Goal: Information Seeking & Learning: Find specific page/section

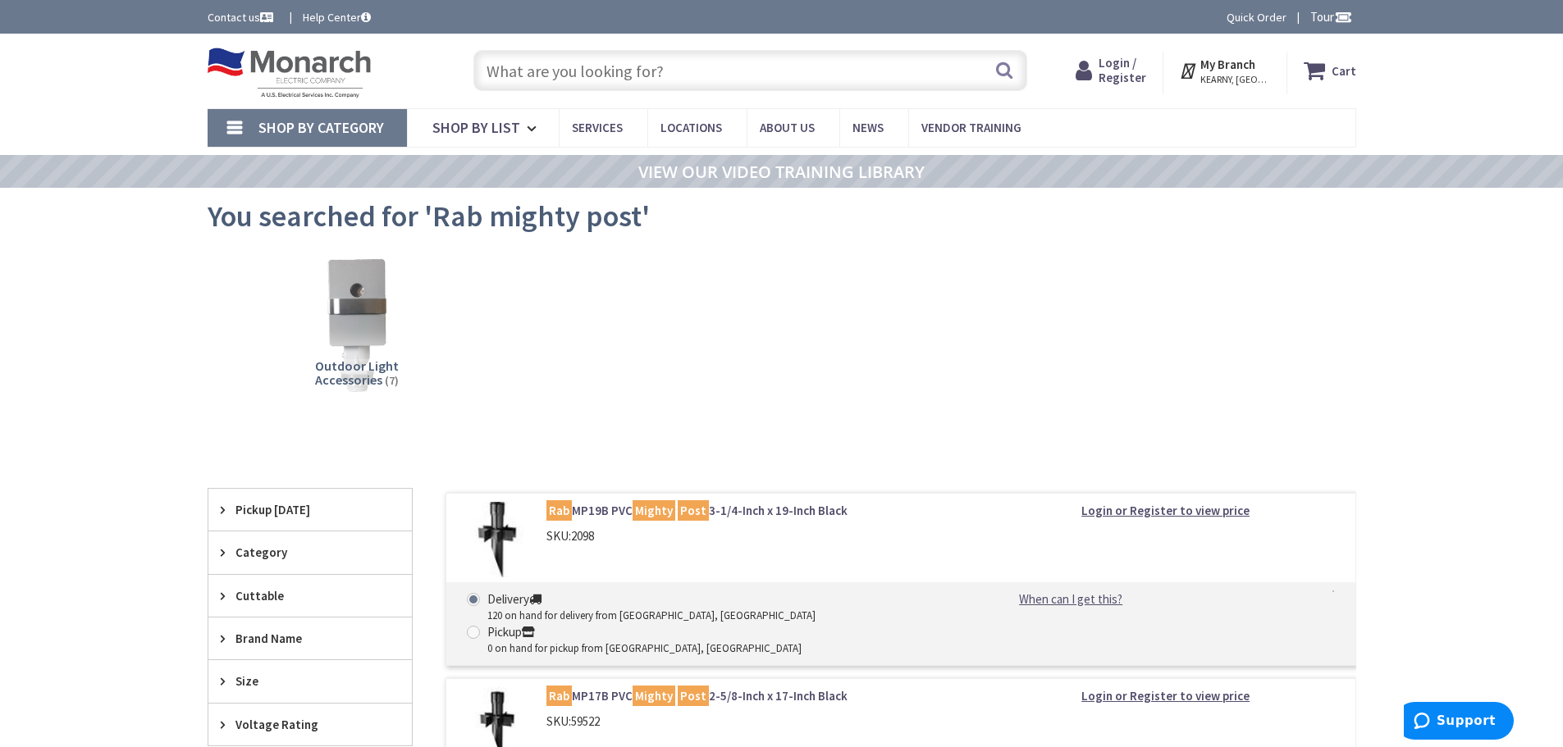
click at [826, 67] on input "text" at bounding box center [750, 70] width 554 height 41
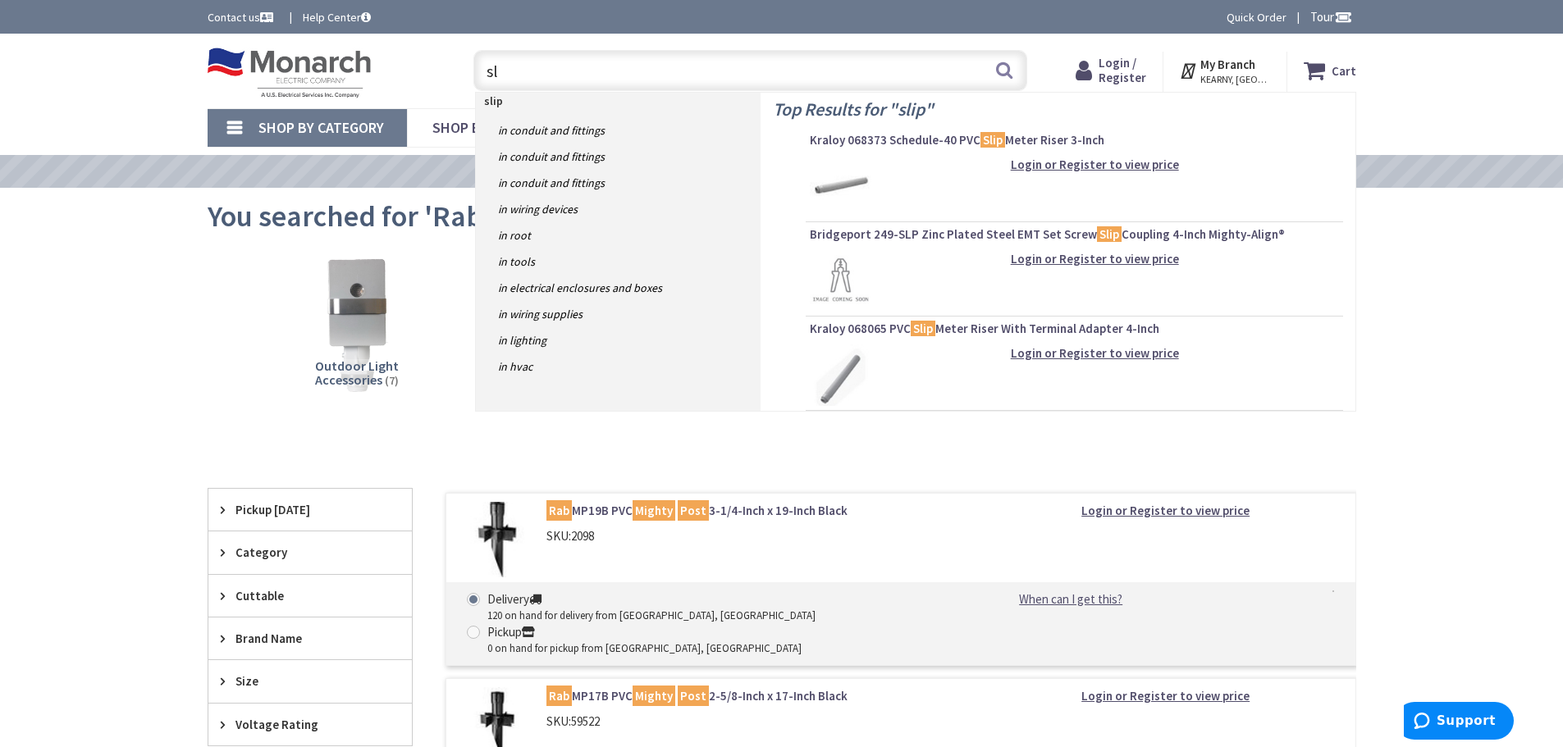
type input "s"
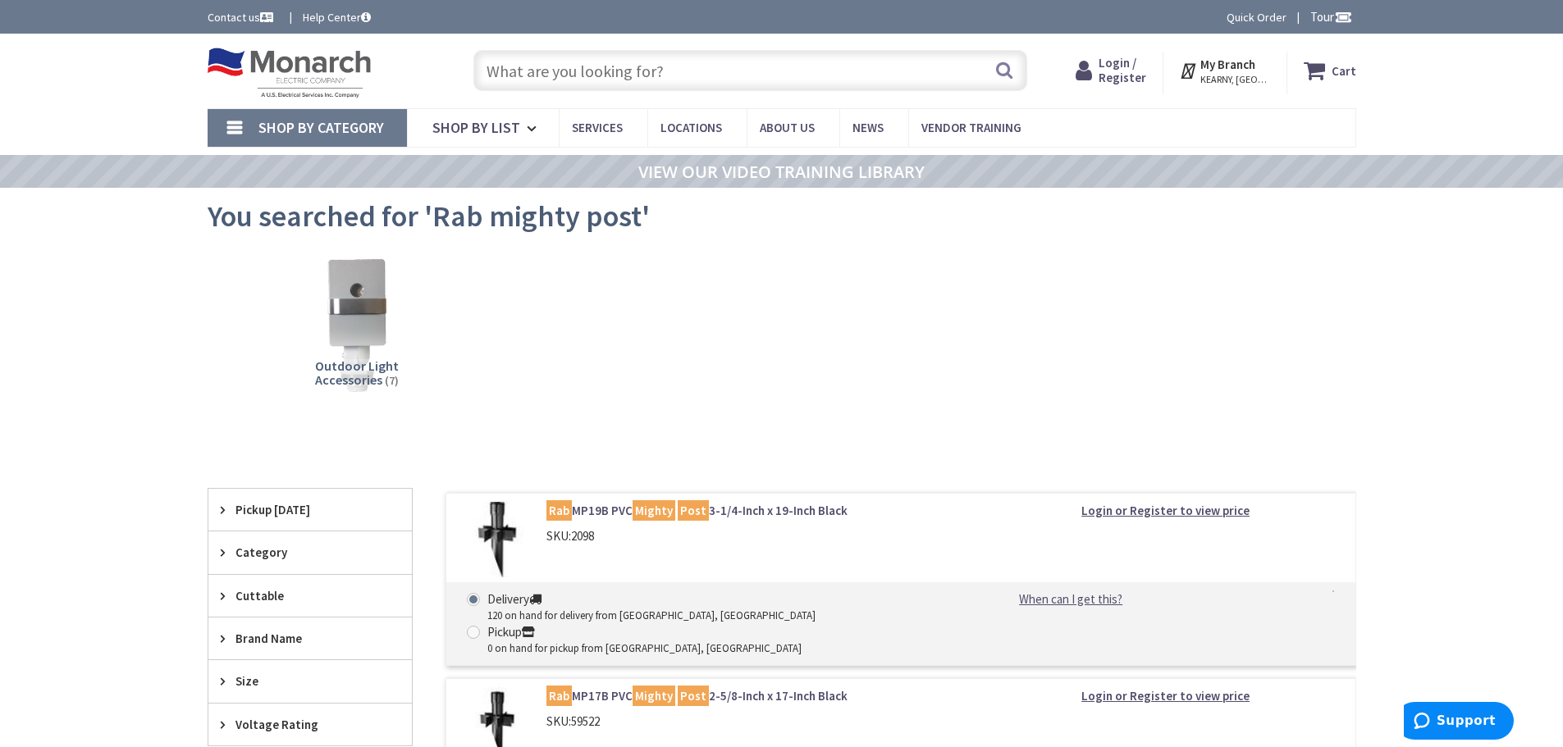
click at [818, 75] on input "text" at bounding box center [750, 70] width 554 height 41
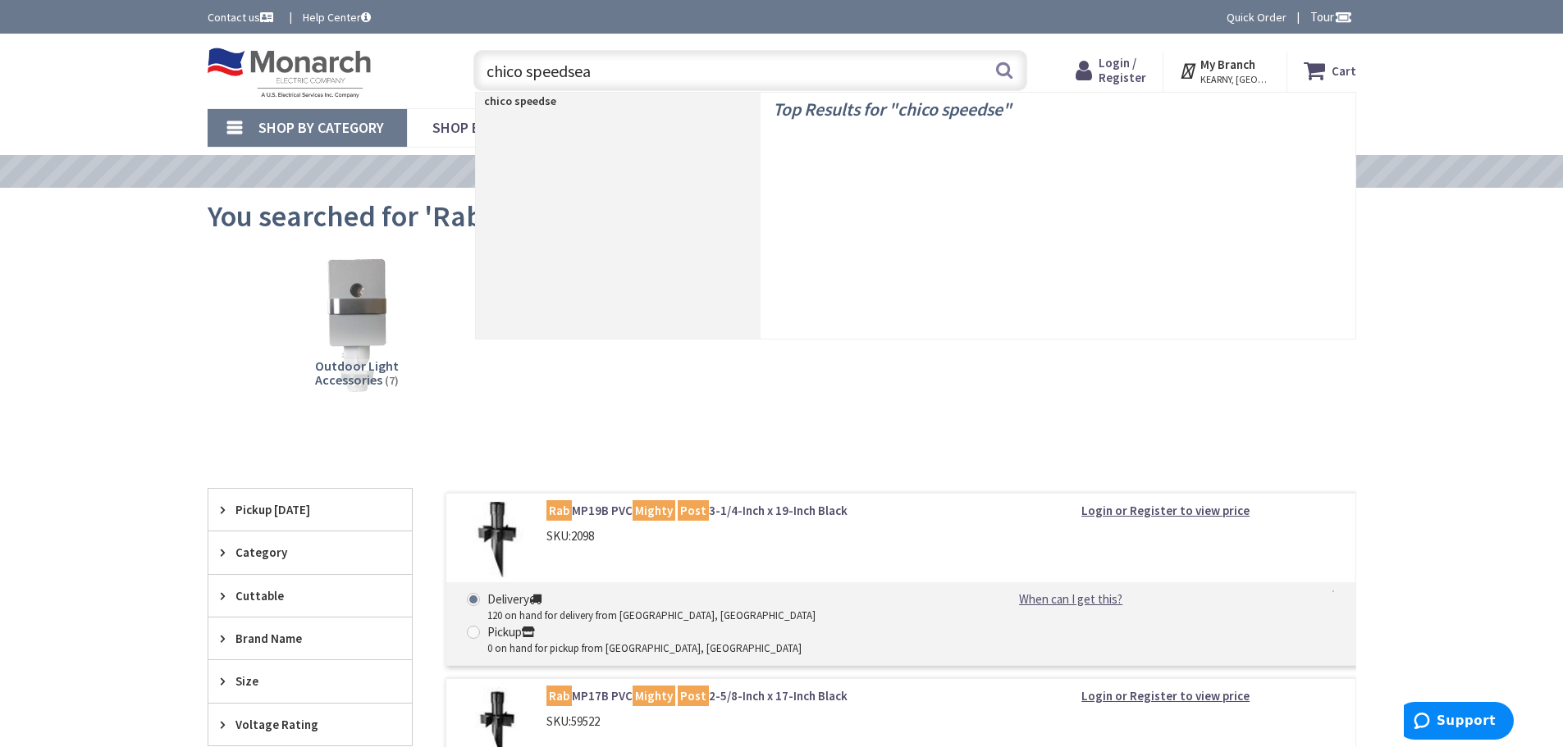
type input "chico speedseal"
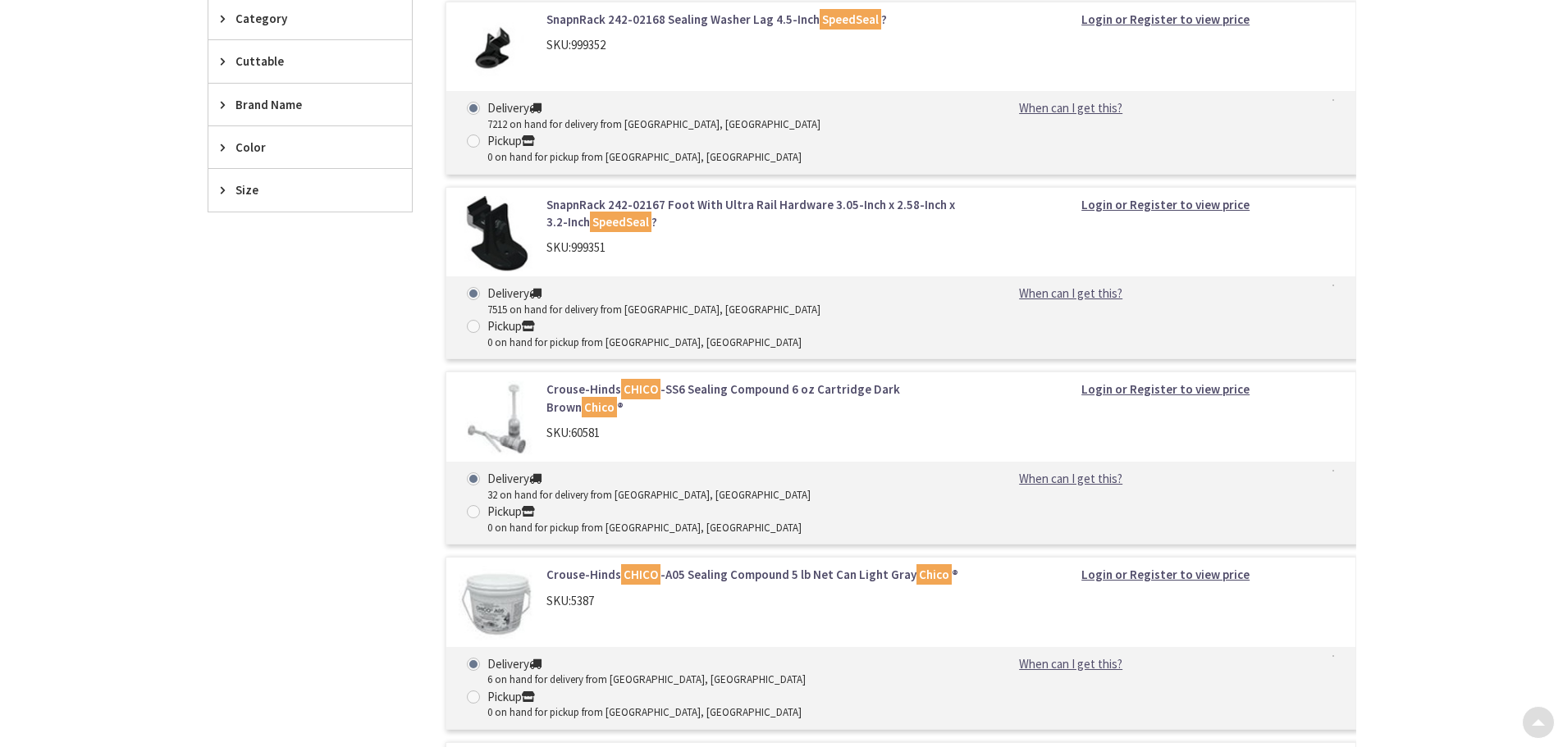
scroll to position [492, 0]
click at [757, 380] on link "Crouse-Hinds CHICO -SS6 Sealing Compound 6 oz Cartridge Dark Brown Chico ®" at bounding box center [755, 397] width 418 height 35
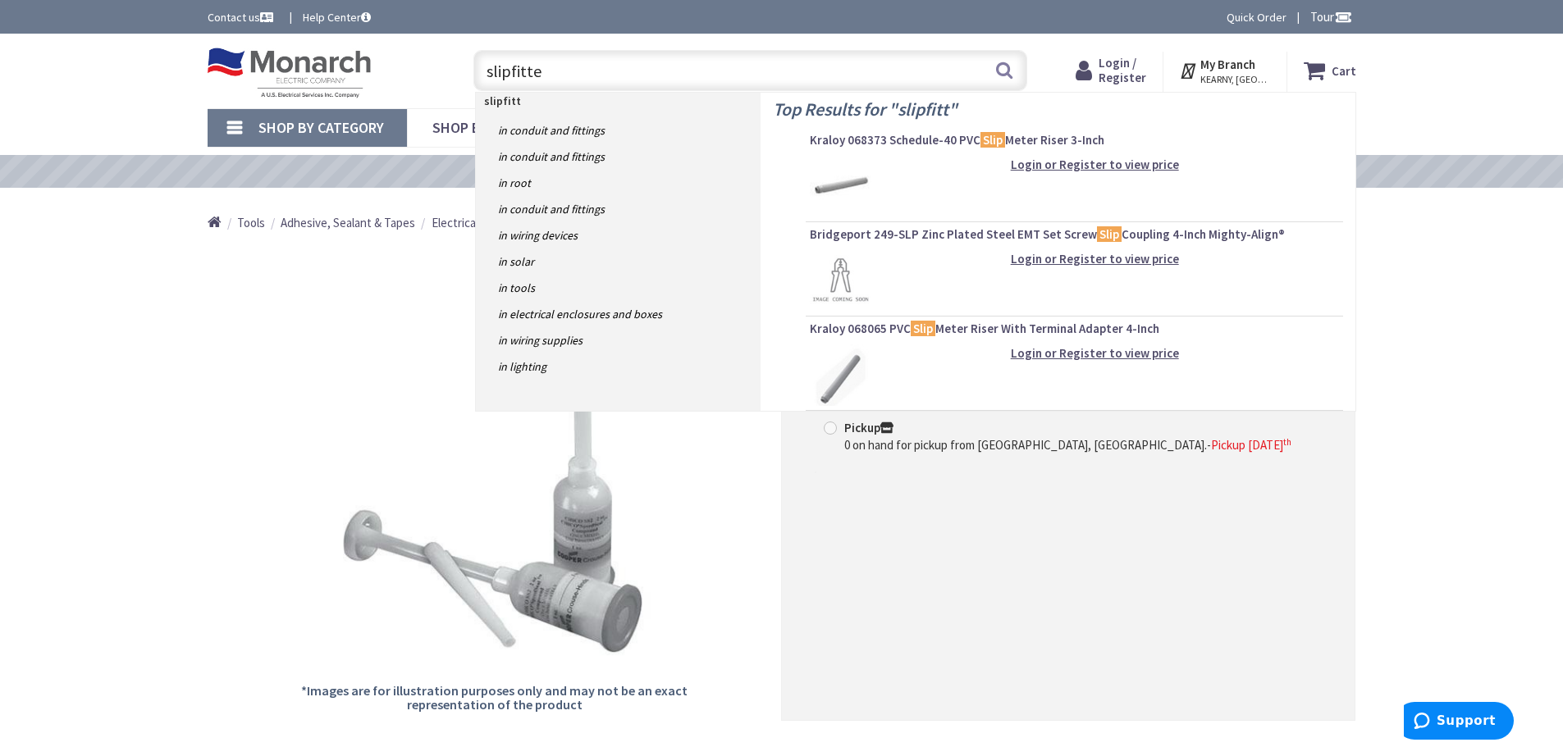
type input "slipfitter"
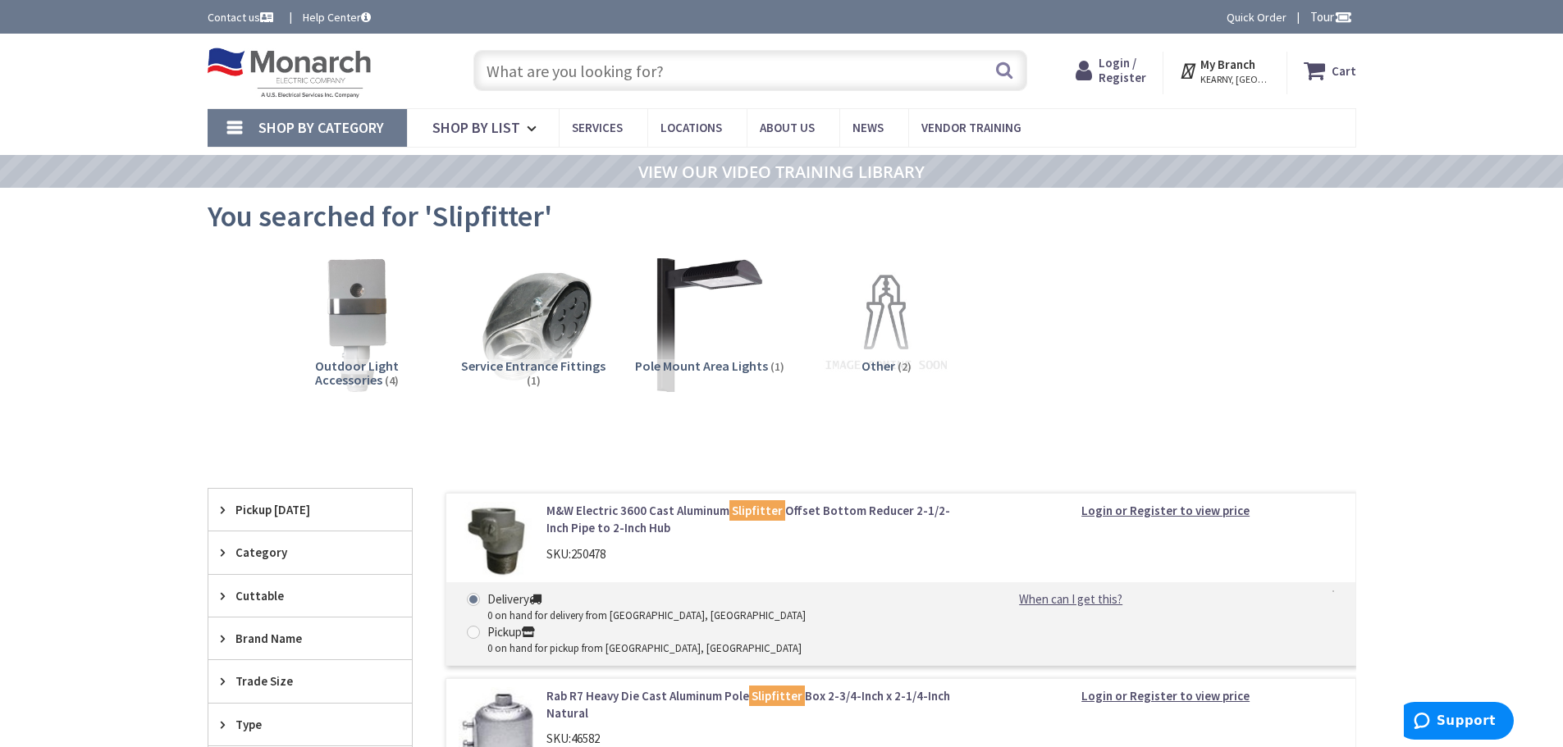
click at [600, 65] on input "text" at bounding box center [750, 70] width 554 height 41
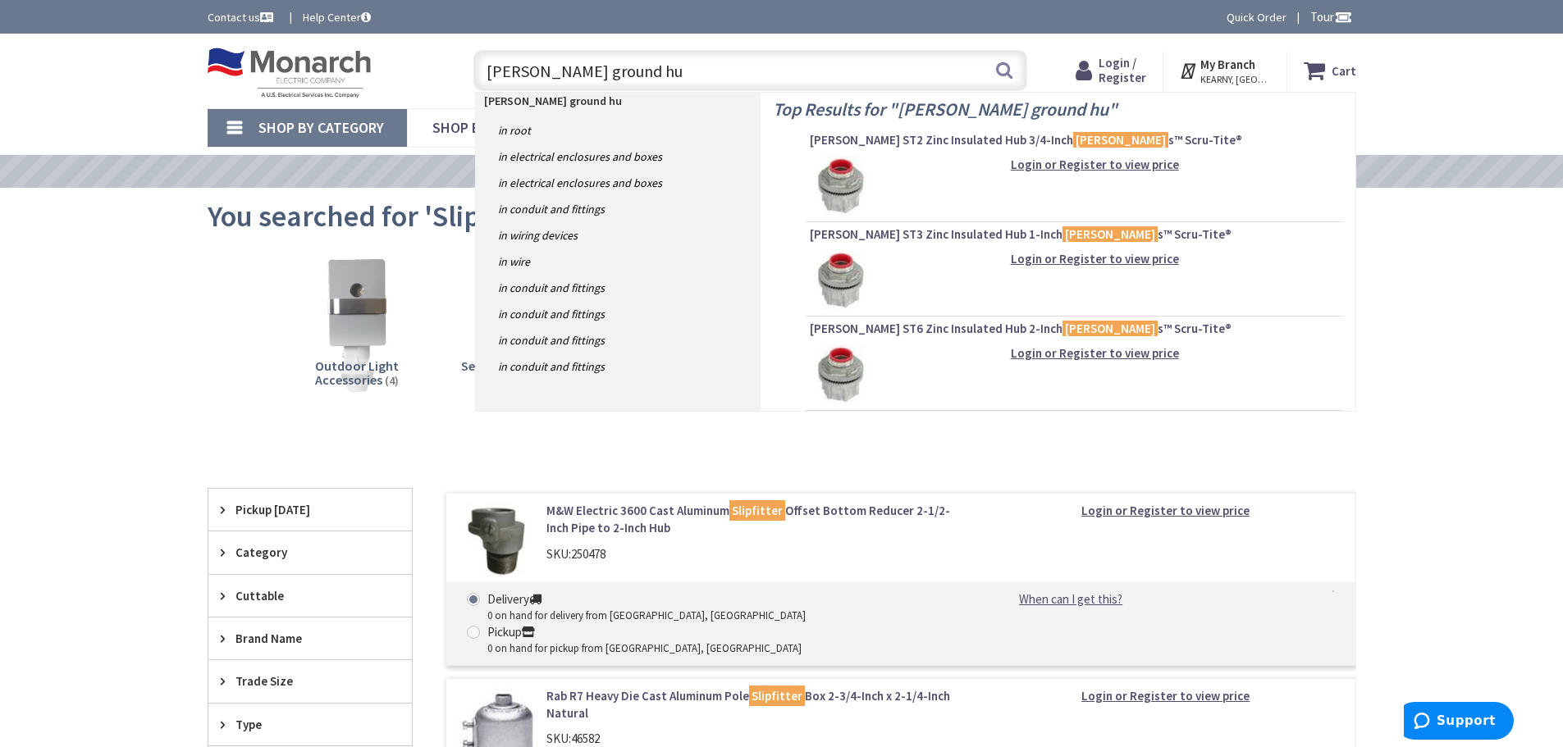
type input "myers ground hub"
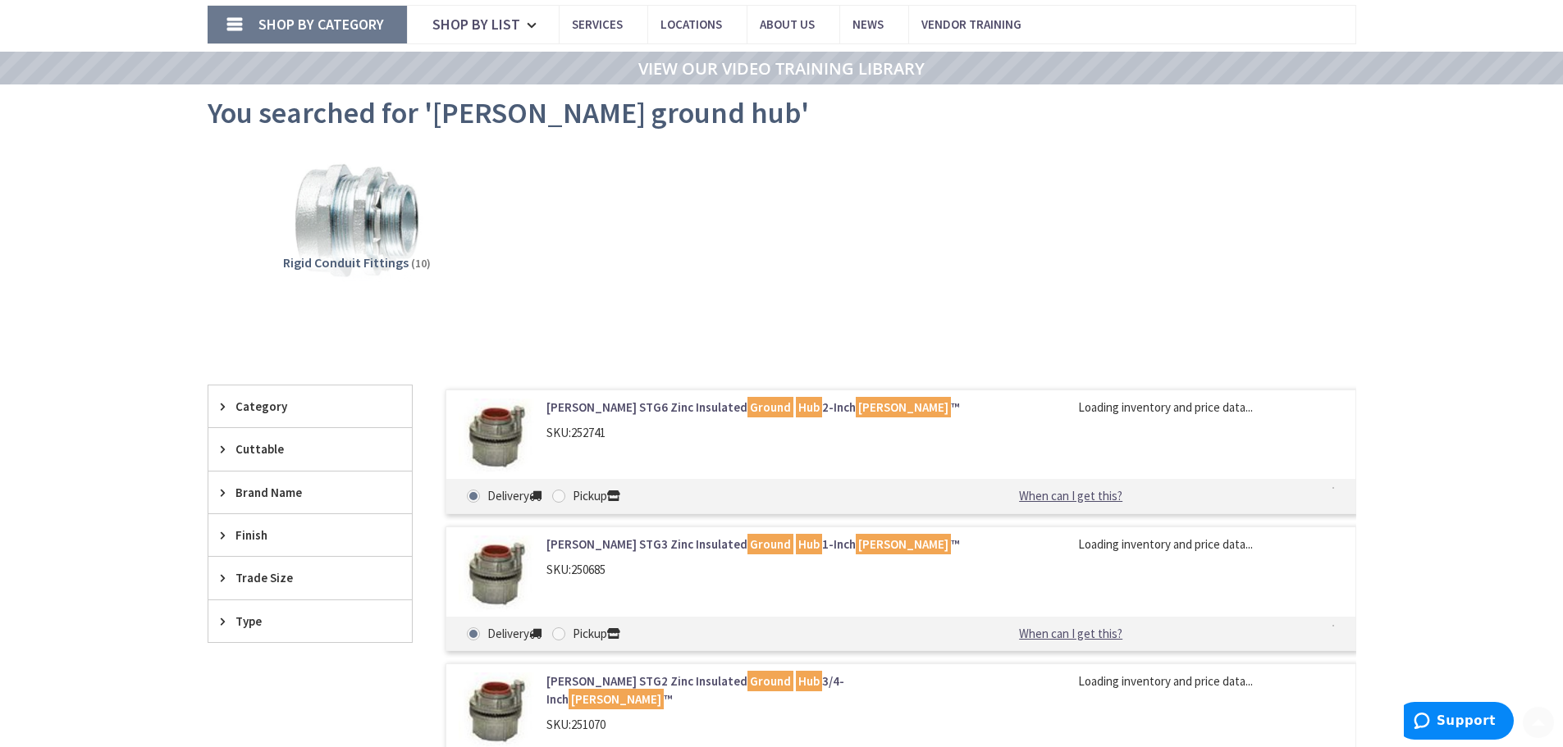
scroll to position [328, 0]
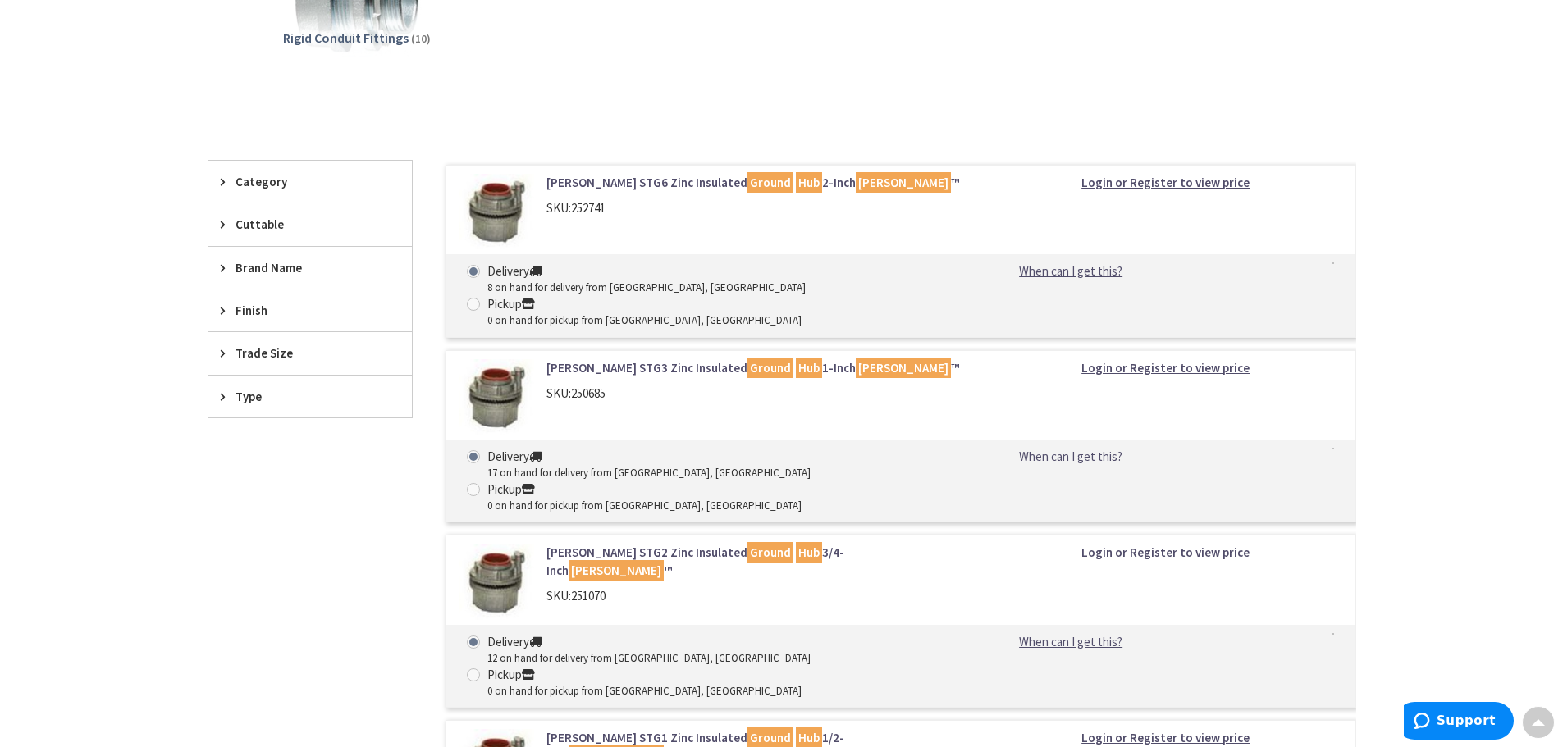
click at [641, 186] on link "Crouse-Hinds STG6 Zinc Insulated Ground Hub 2-Inch Myers ™" at bounding box center [755, 182] width 418 height 17
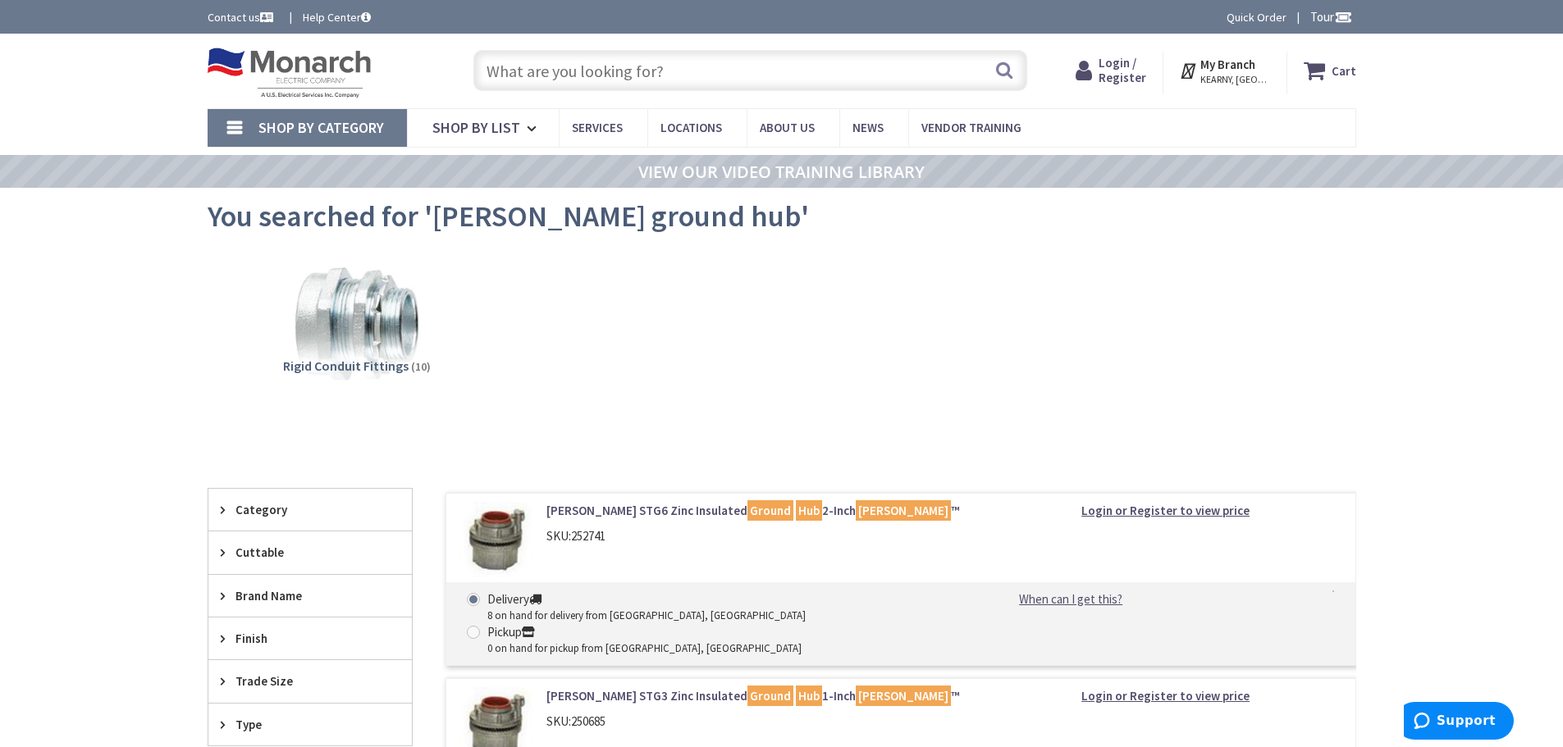
click at [613, 66] on input "text" at bounding box center [750, 70] width 554 height 41
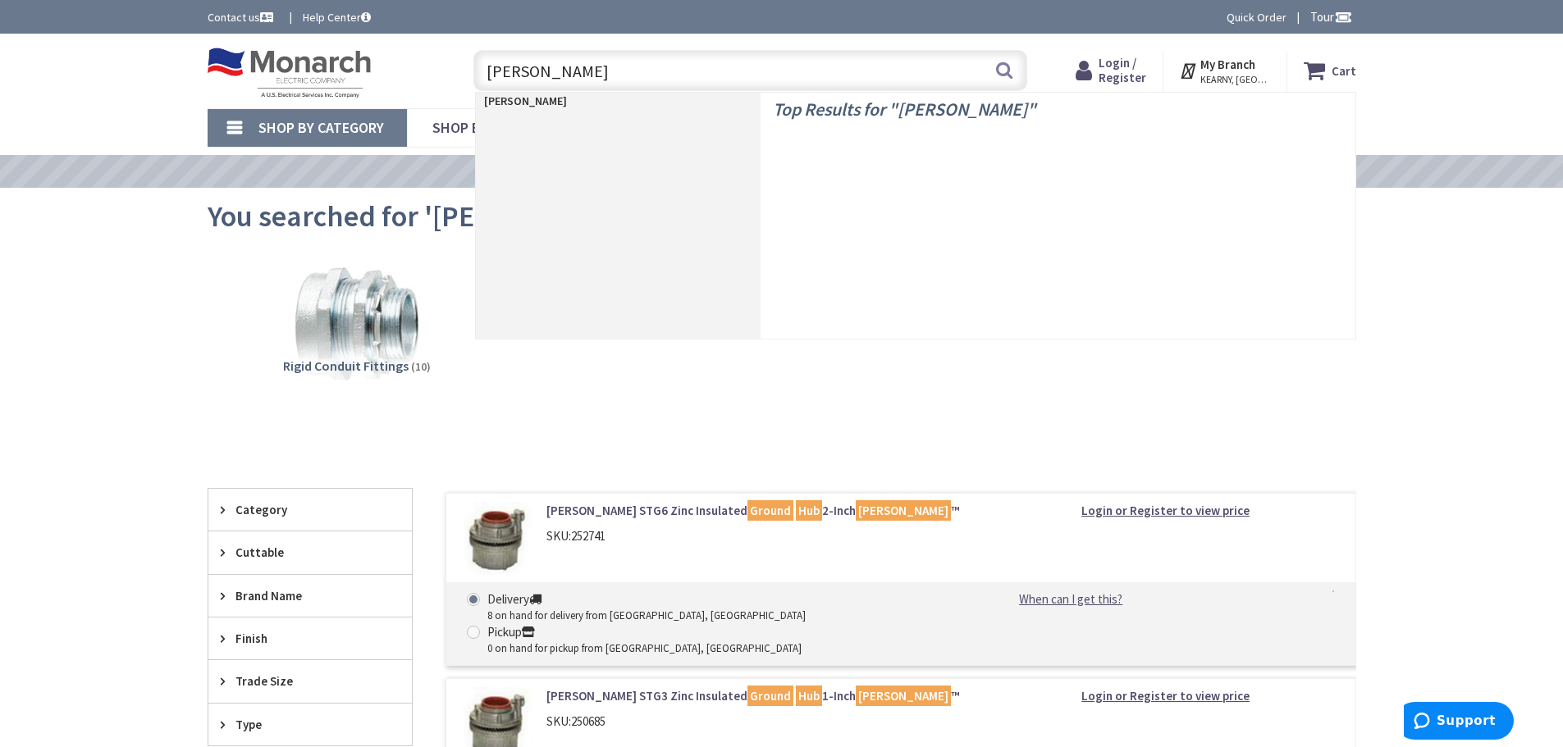
type input "[PERSON_NAME] hub"
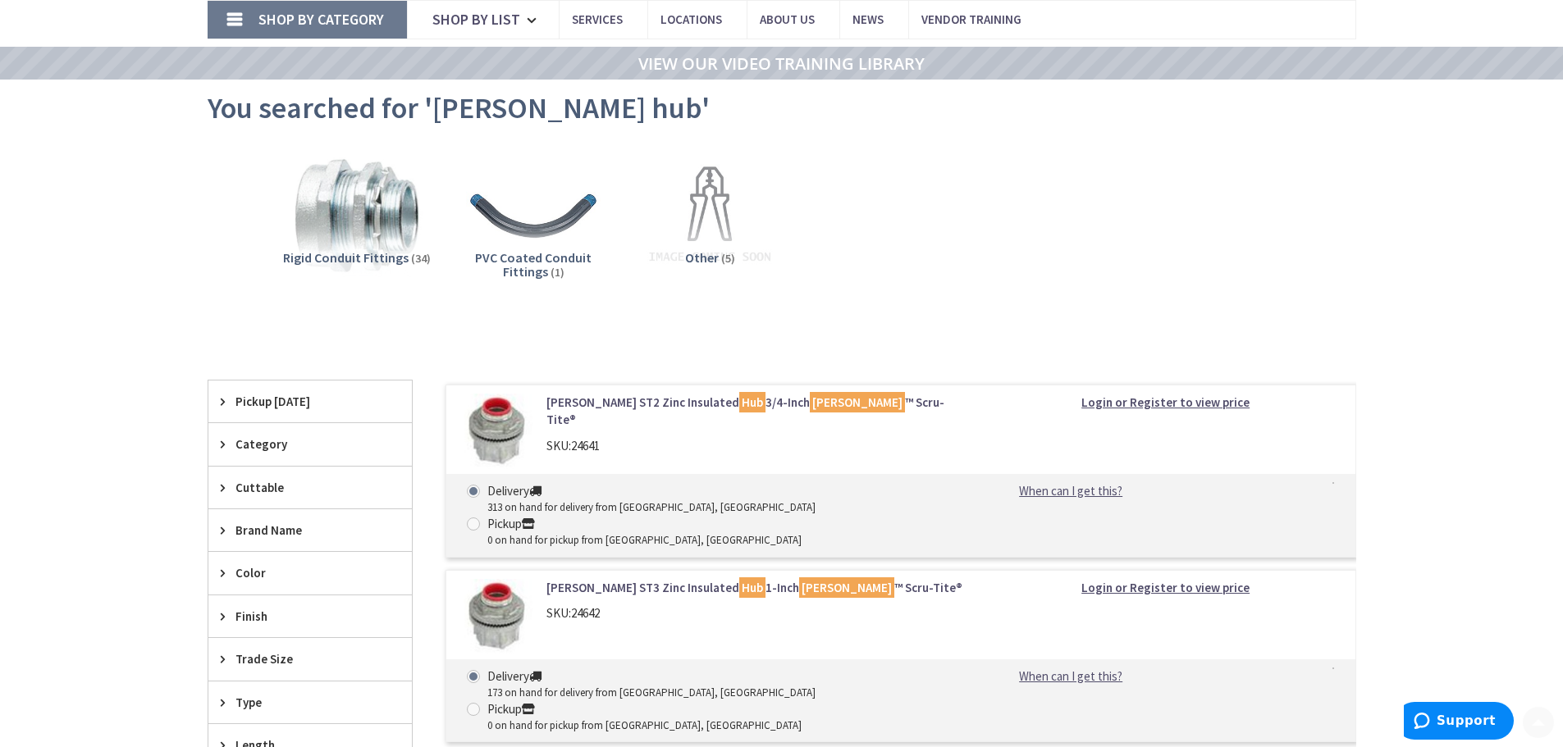
scroll to position [492, 0]
